Goal: Find contact information: Find contact information

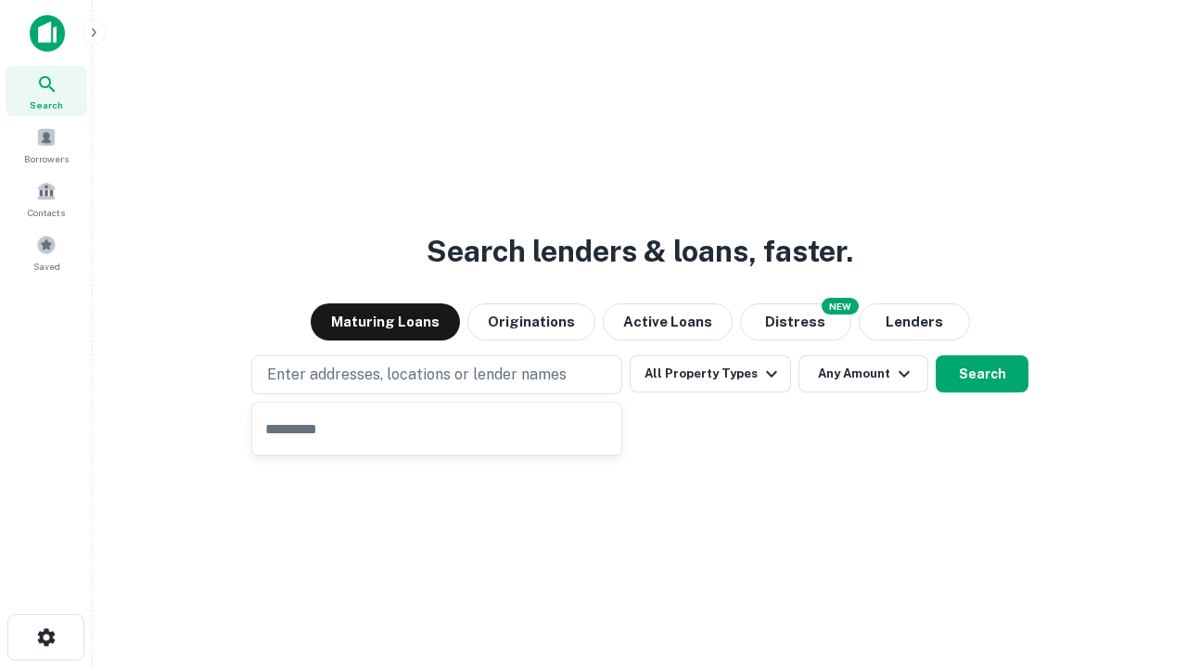
type input "**********"
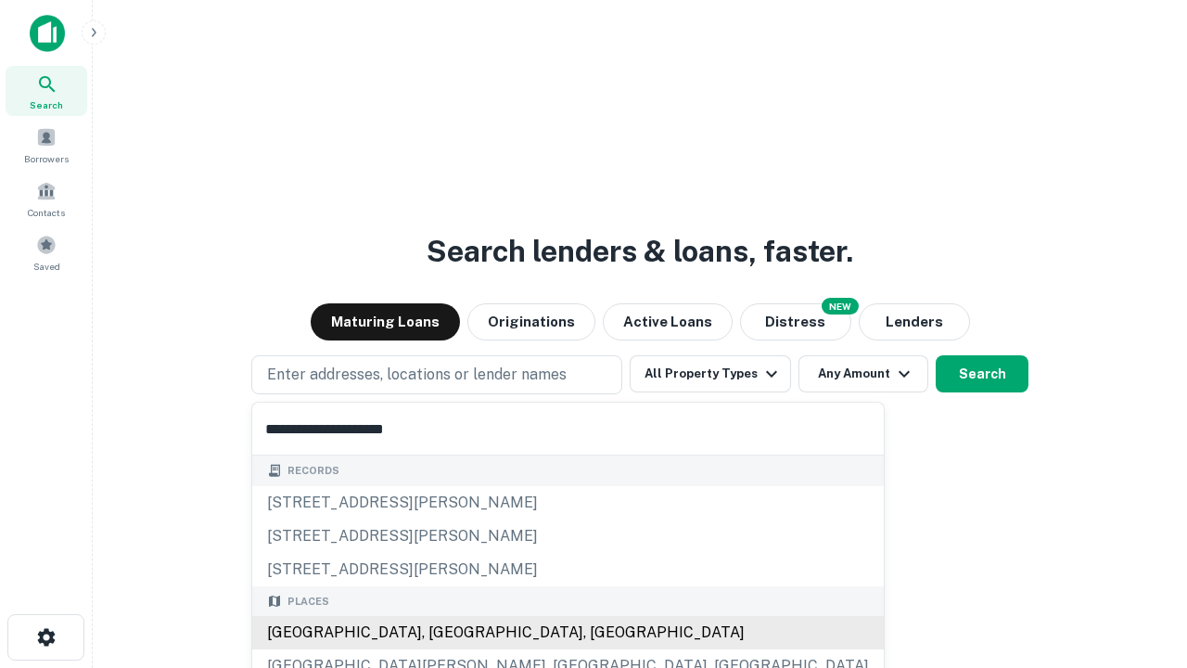
click at [443, 632] on div "Santa Monica, CA, USA" at bounding box center [568, 632] width 632 height 33
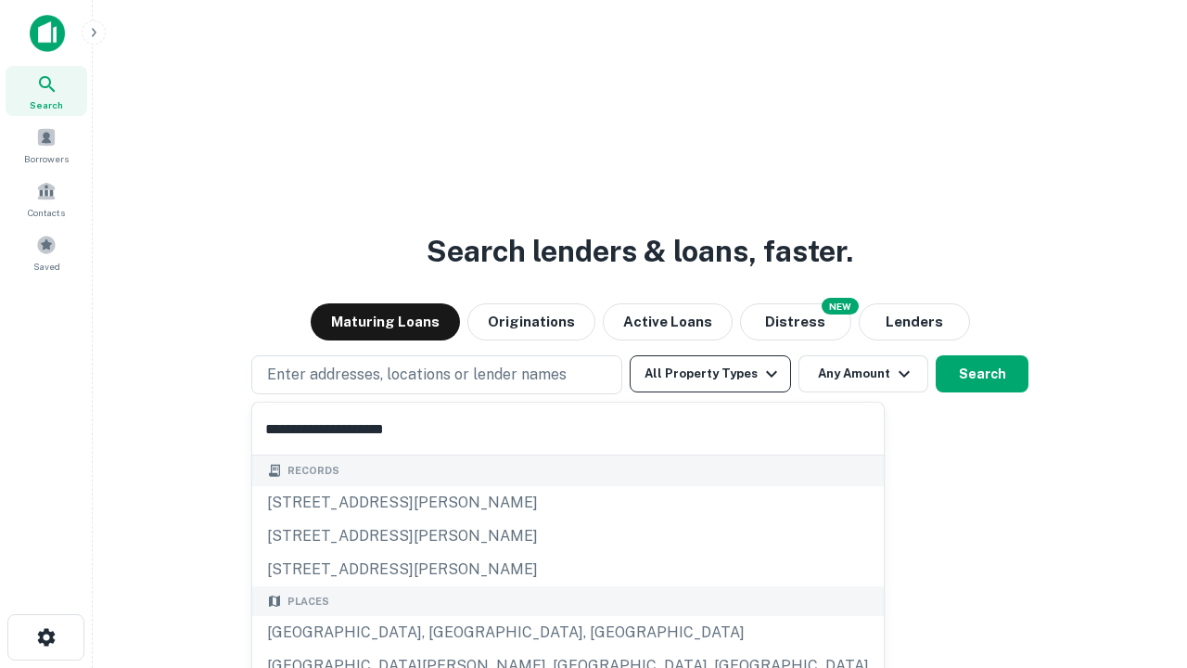
click at [710, 374] on button "All Property Types" at bounding box center [710, 373] width 161 height 37
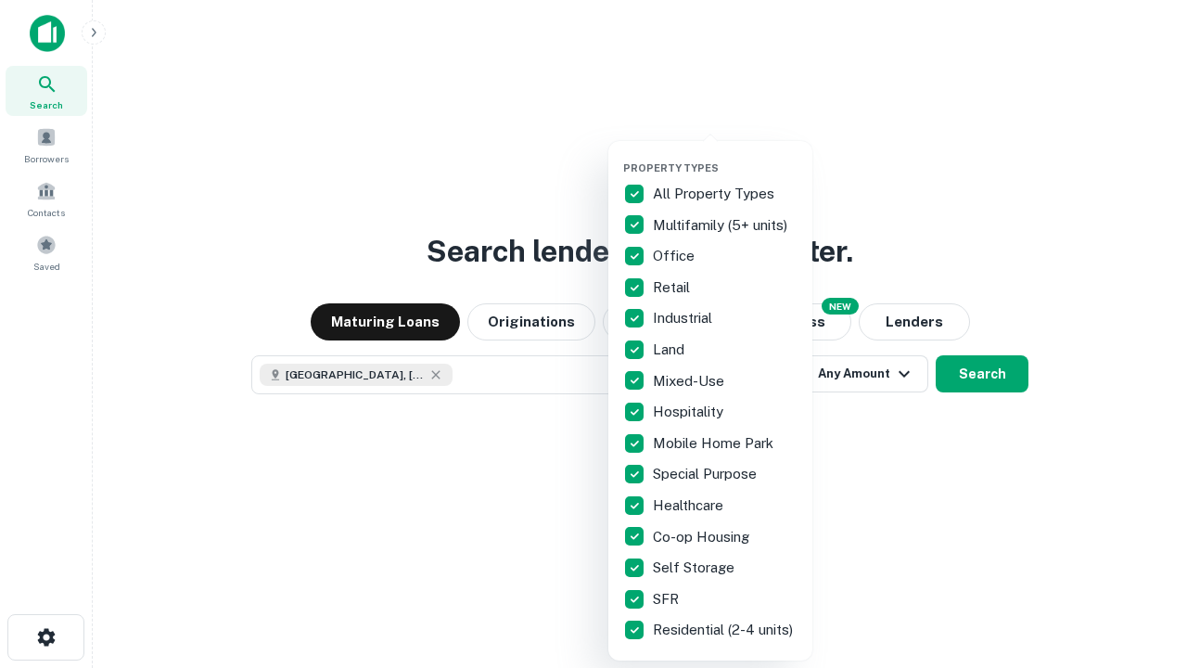
click at [725, 156] on button "button" at bounding box center [725, 156] width 204 height 1
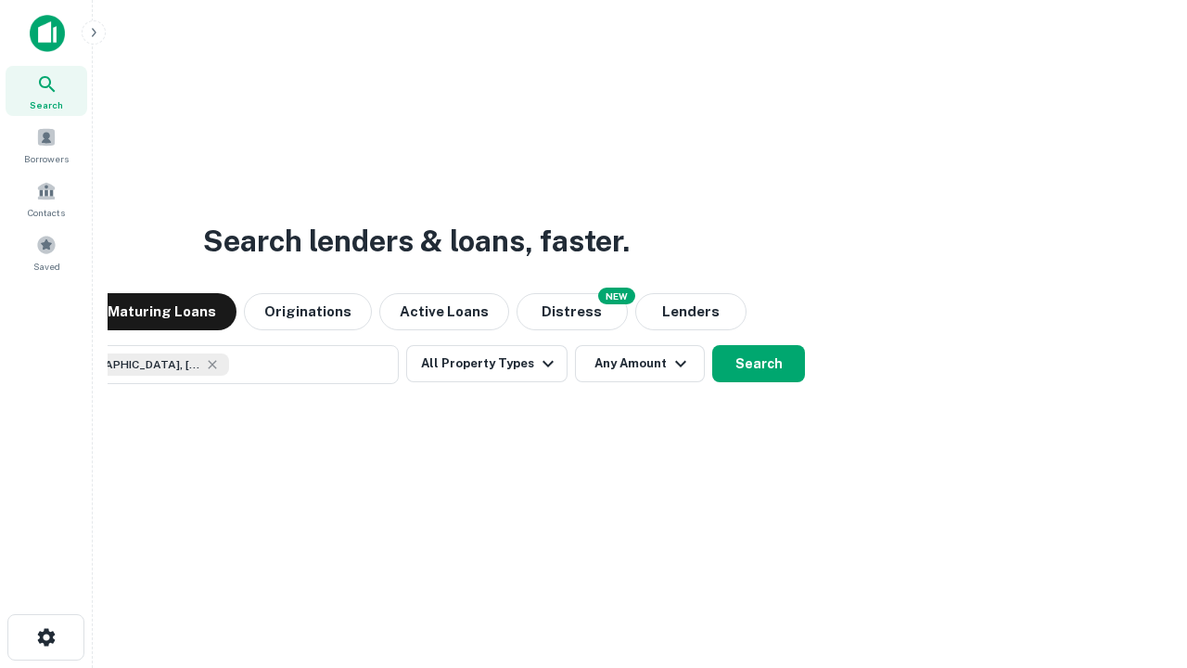
scroll to position [30, 0]
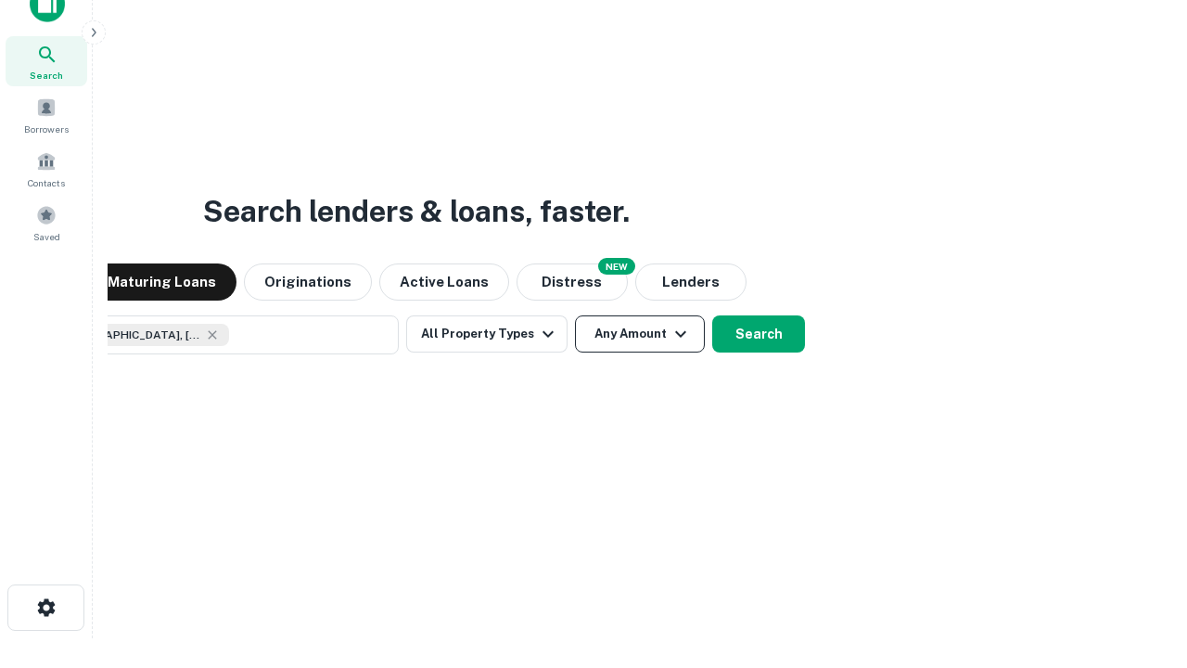
click at [575, 315] on button "Any Amount" at bounding box center [640, 333] width 130 height 37
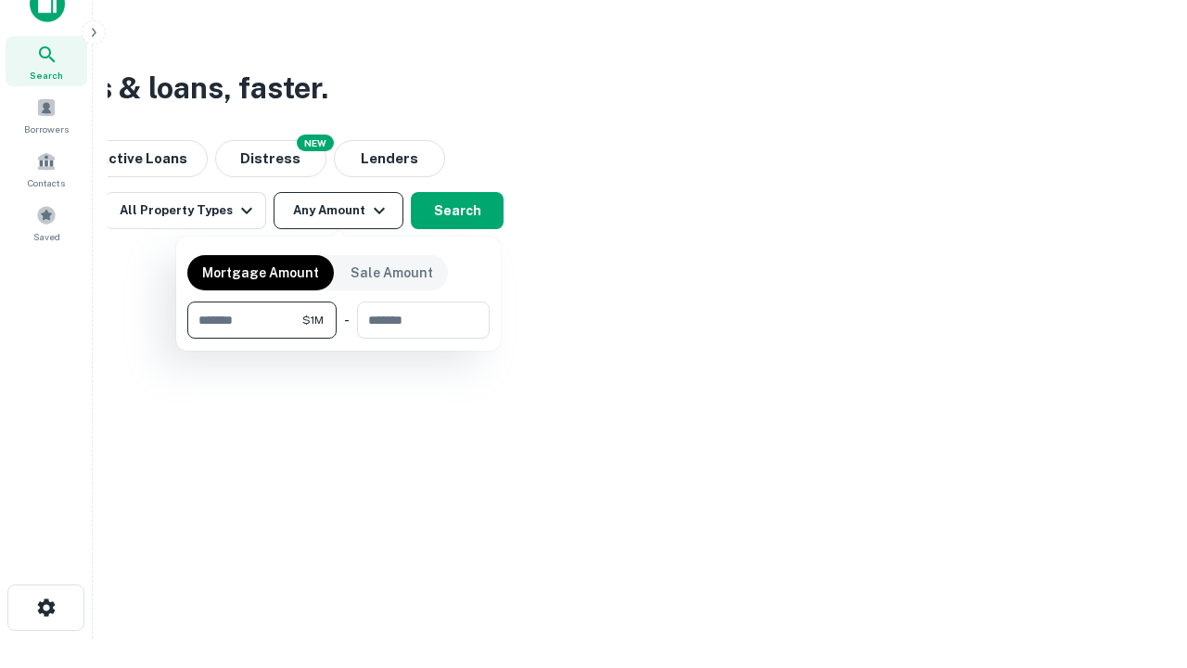
type input "*******"
click at [338, 338] on button "button" at bounding box center [338, 338] width 302 height 1
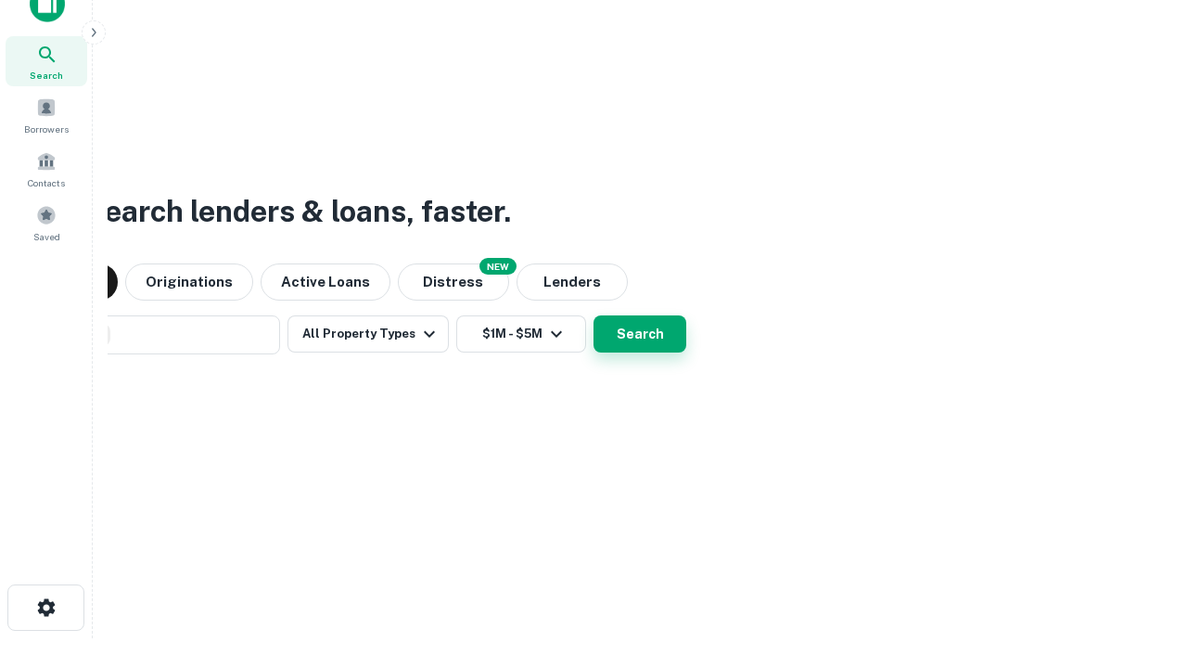
click at [594, 315] on button "Search" at bounding box center [640, 333] width 93 height 37
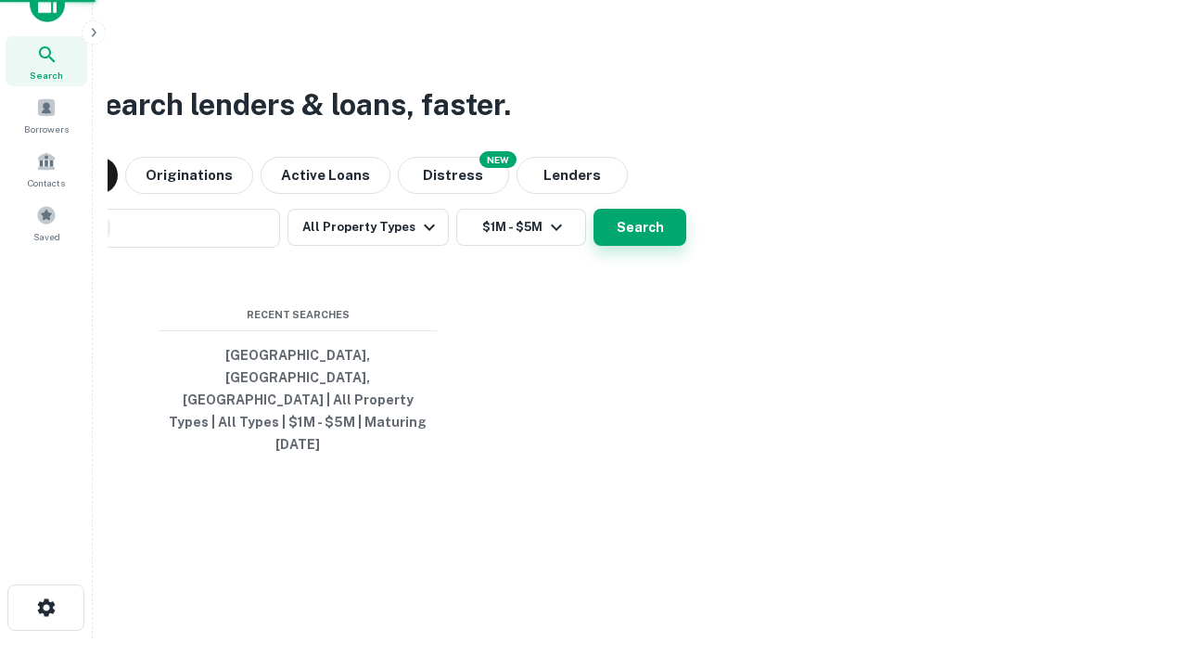
scroll to position [49, 525]
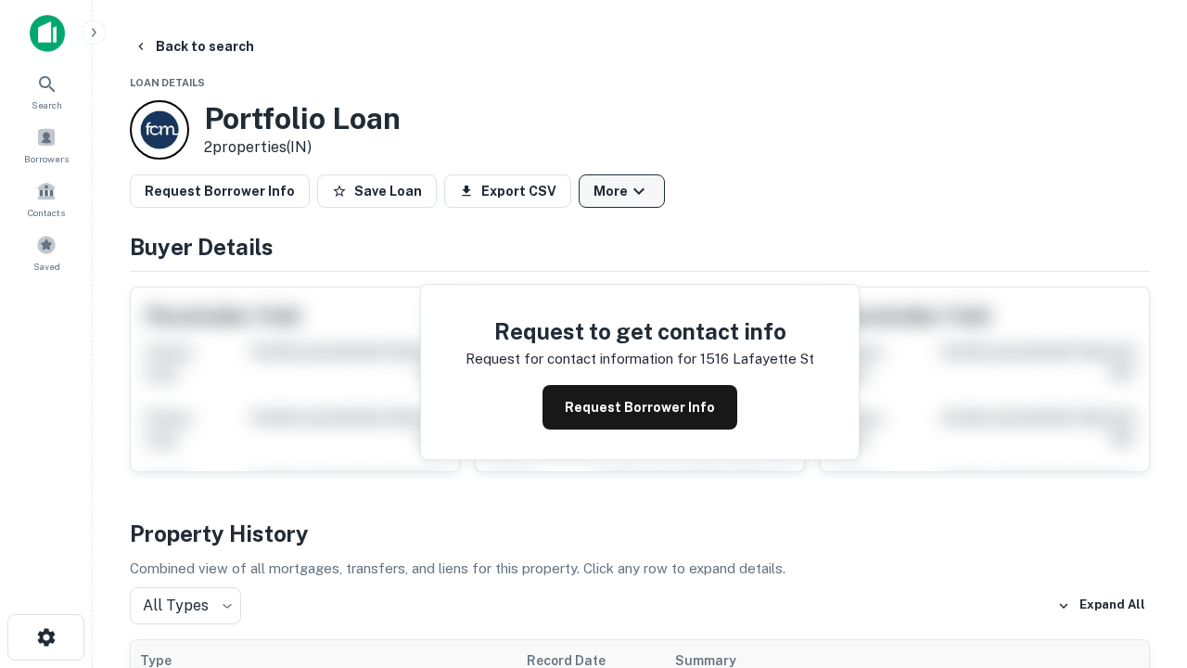
click at [621, 191] on button "More" at bounding box center [622, 190] width 86 height 33
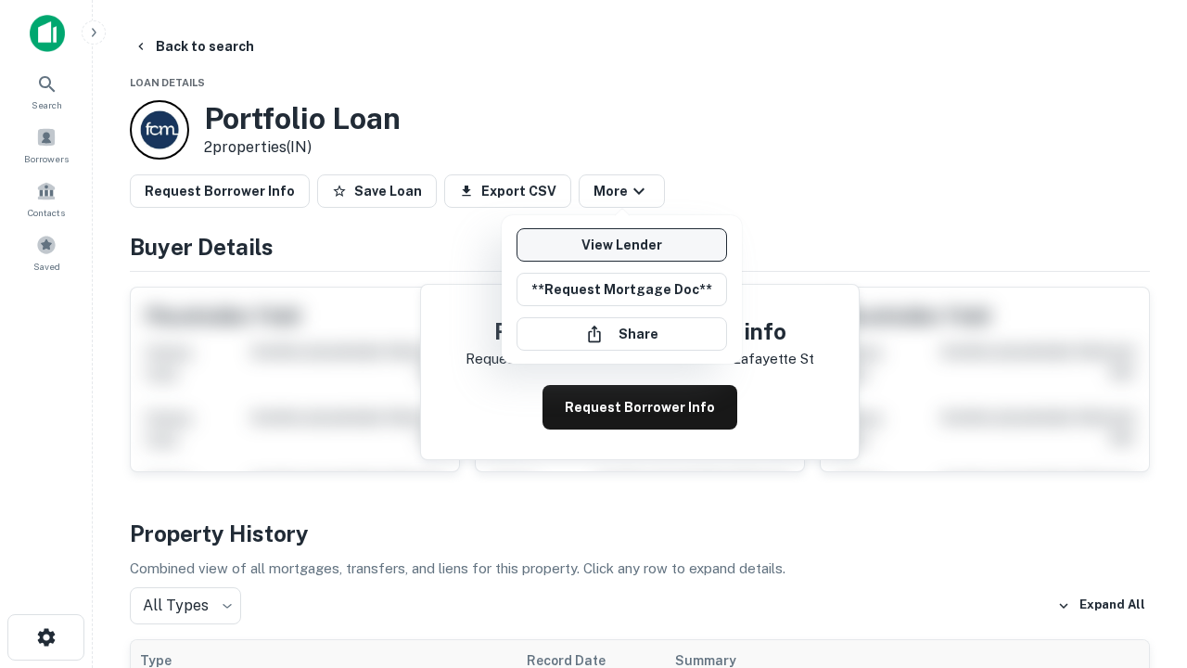
click at [621, 245] on link "View Lender" at bounding box center [622, 244] width 211 height 33
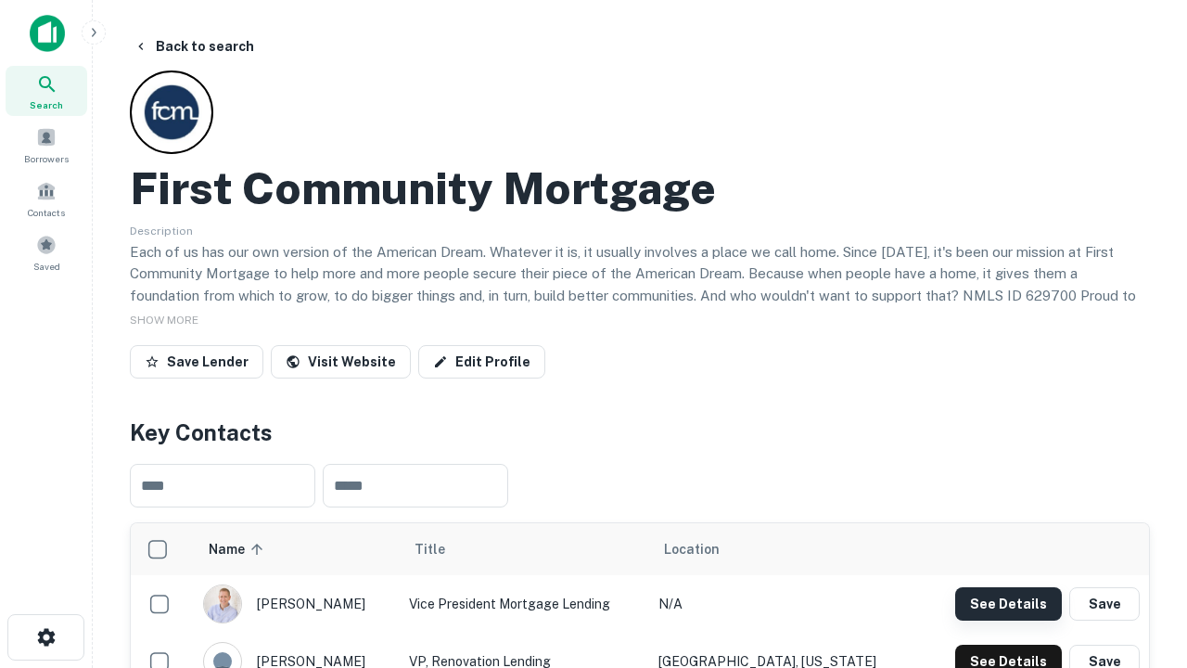
click at [1008, 603] on button "See Details" at bounding box center [1008, 603] width 107 height 33
click at [45, 637] on icon "button" at bounding box center [46, 637] width 22 height 22
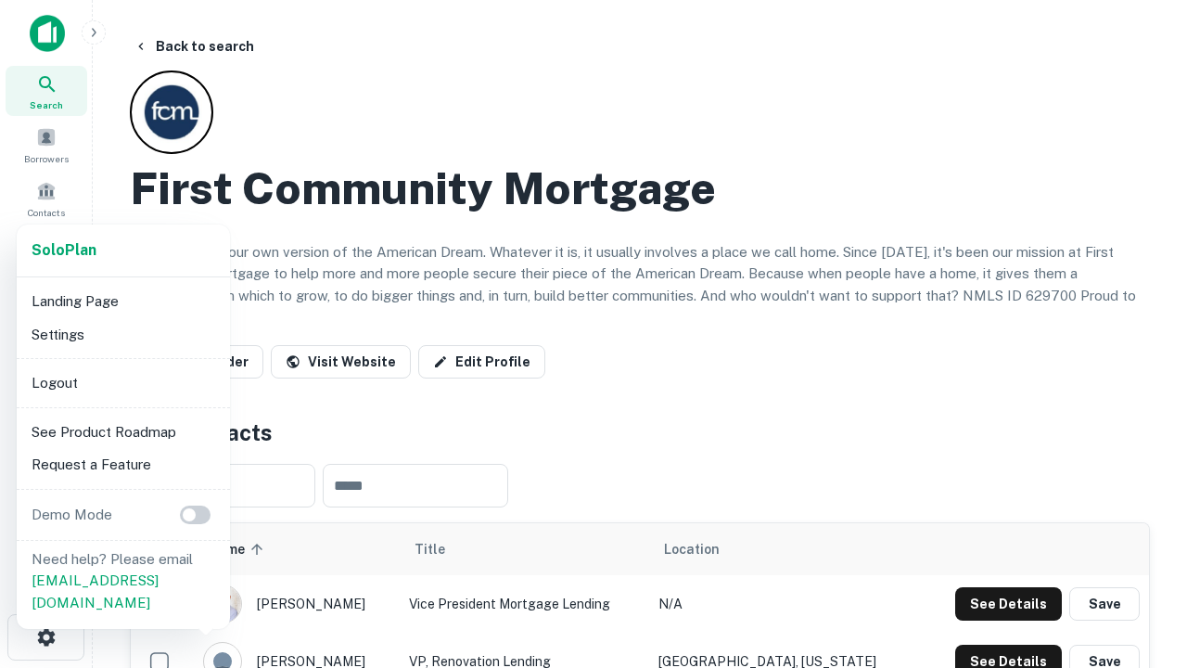
click at [122, 382] on li "Logout" at bounding box center [123, 382] width 198 height 33
